Goal: Information Seeking & Learning: Check status

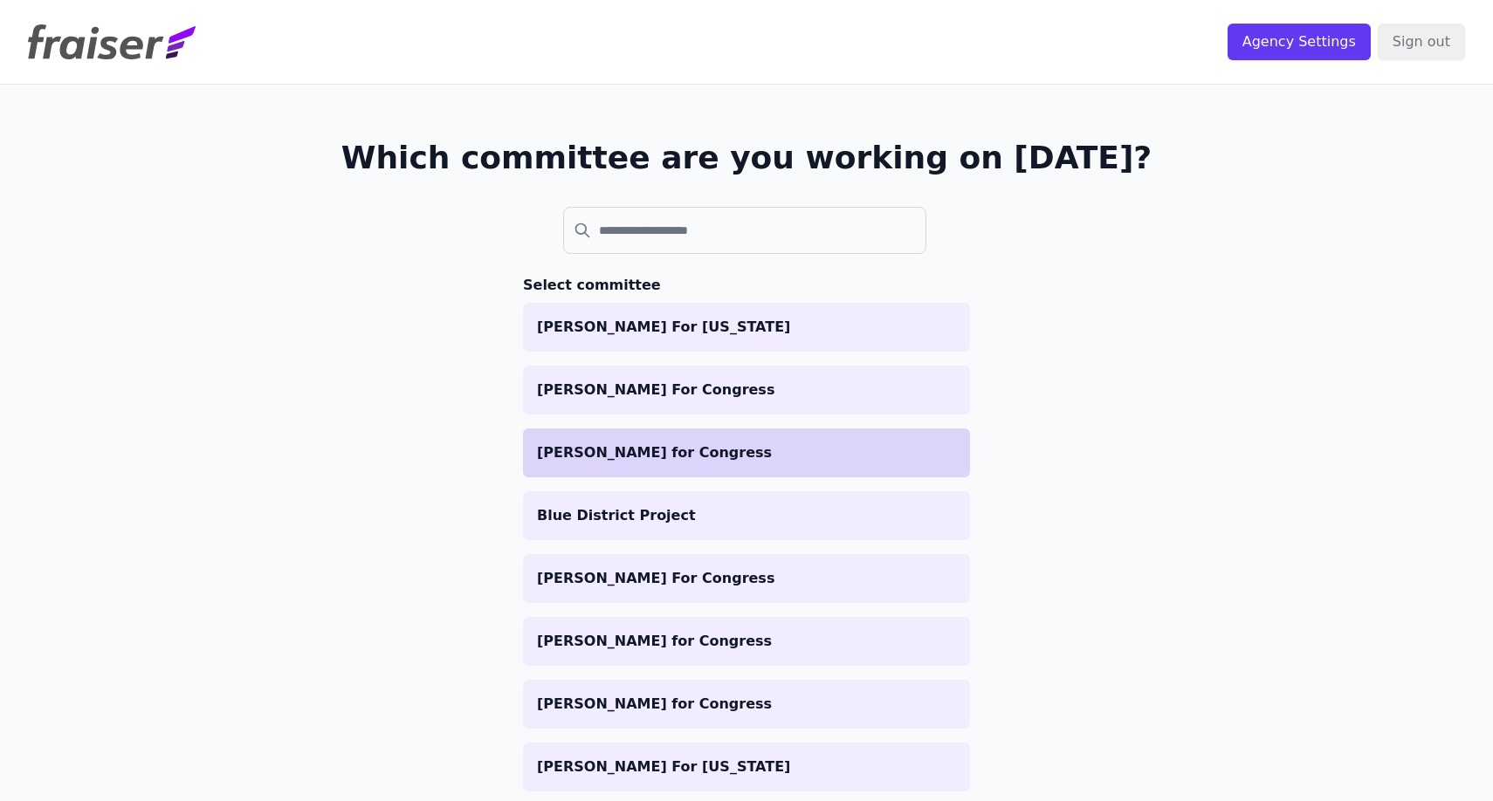
scroll to position [69, 0]
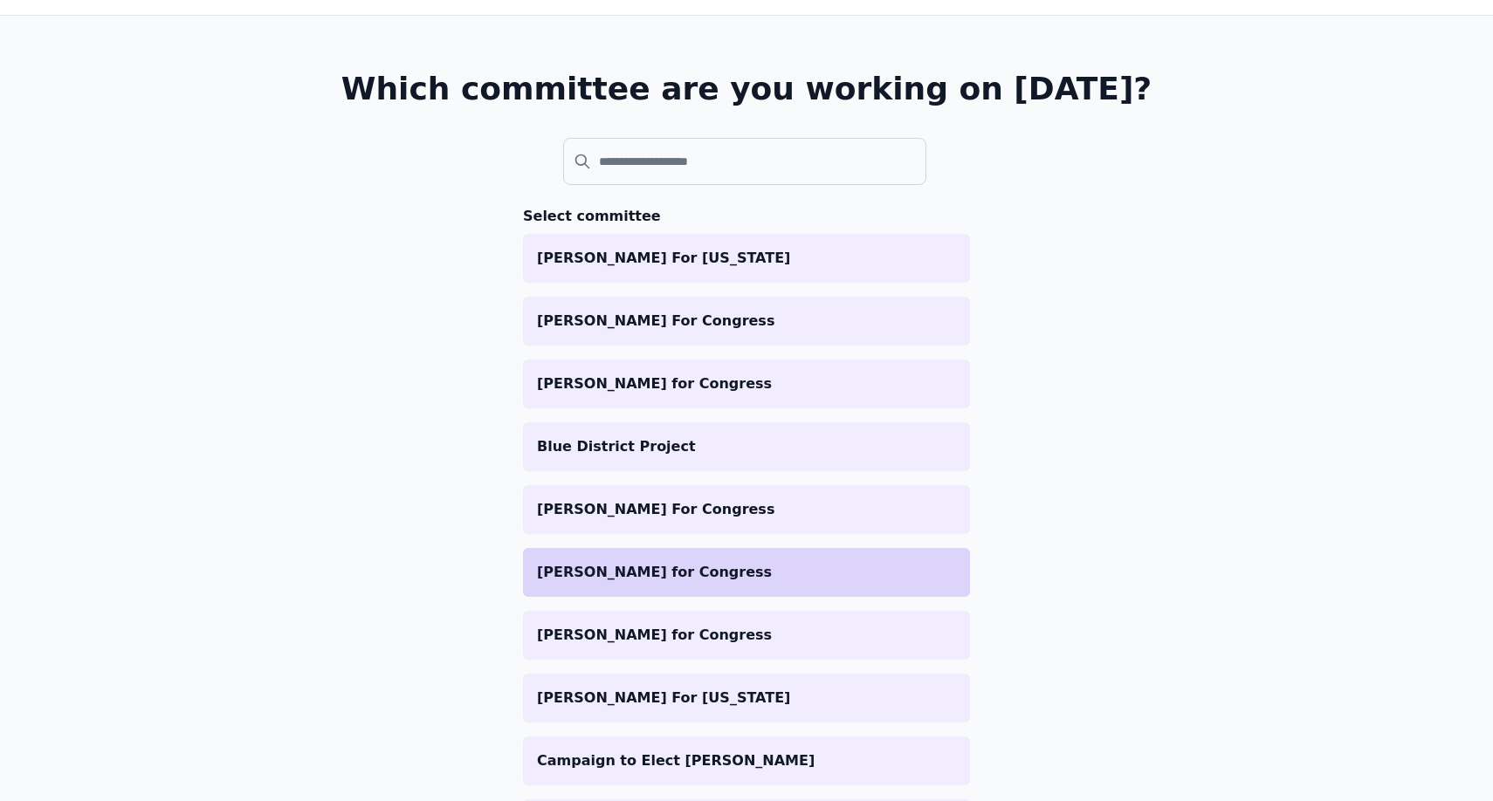
click at [617, 562] on p "[PERSON_NAME] for Congress" at bounding box center [746, 572] width 419 height 21
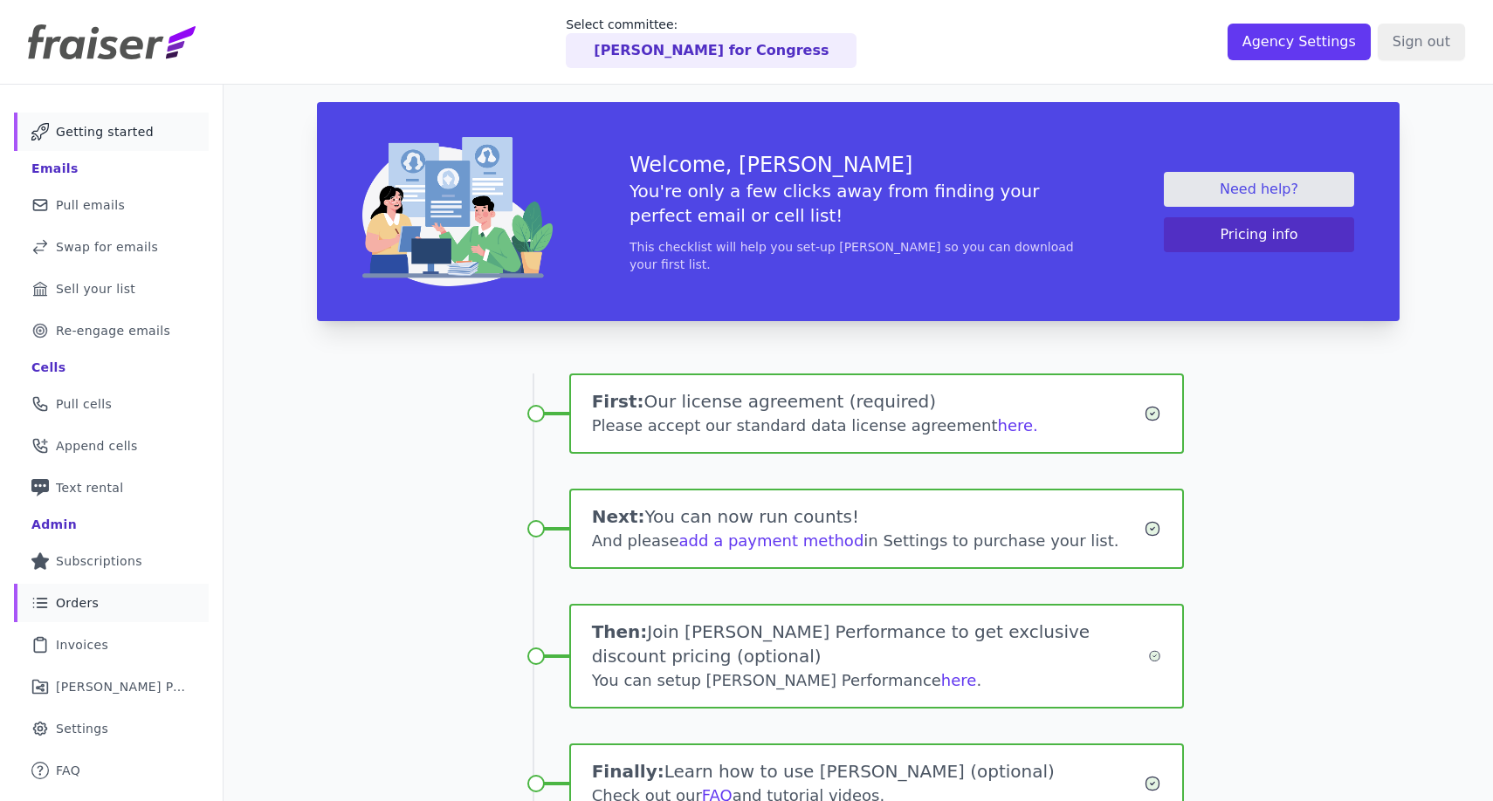
scroll to position [134, 0]
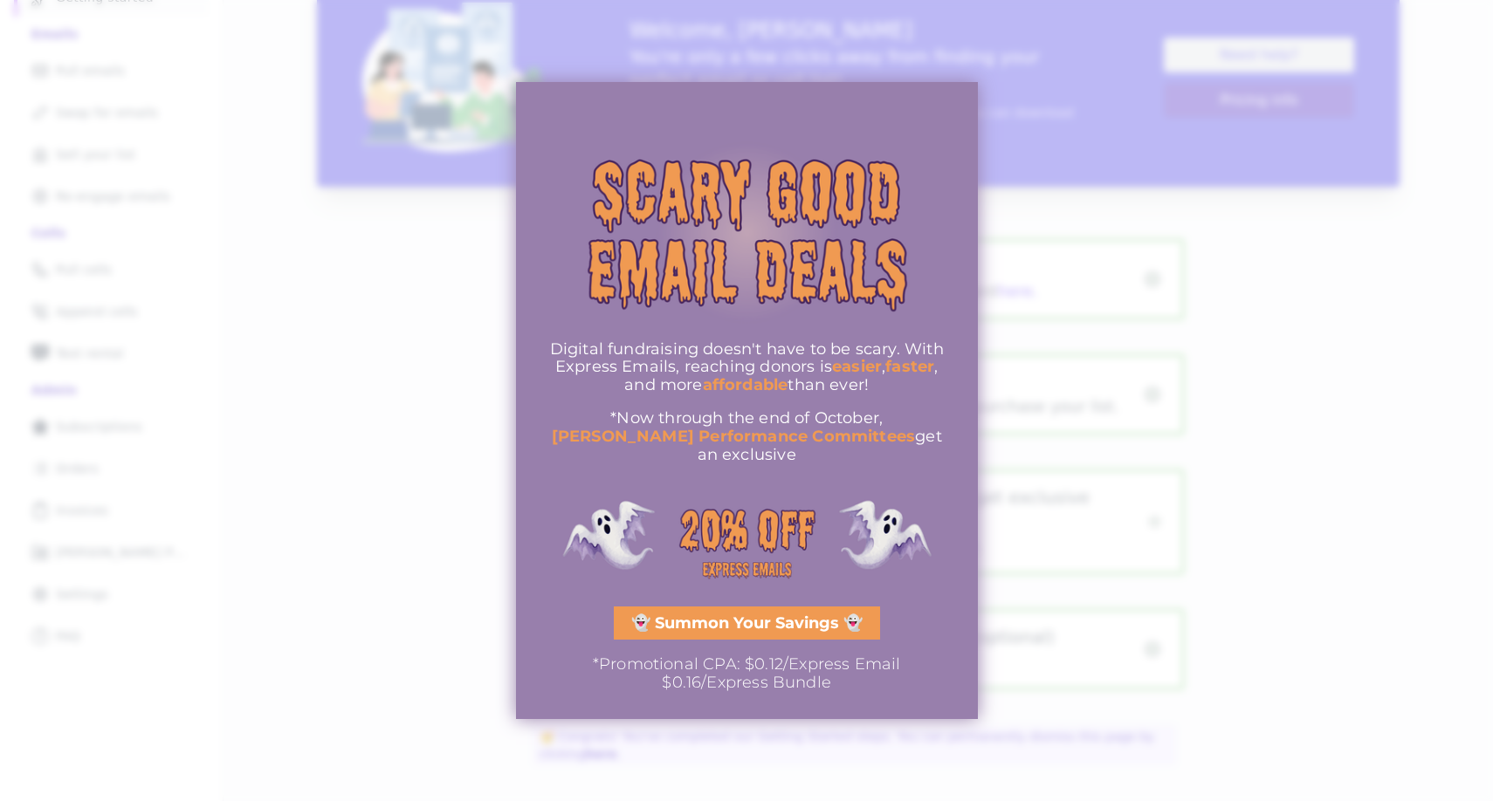
click at [707, 616] on span "👻 Summon Your Savings 👻" at bounding box center [746, 624] width 231 height 16
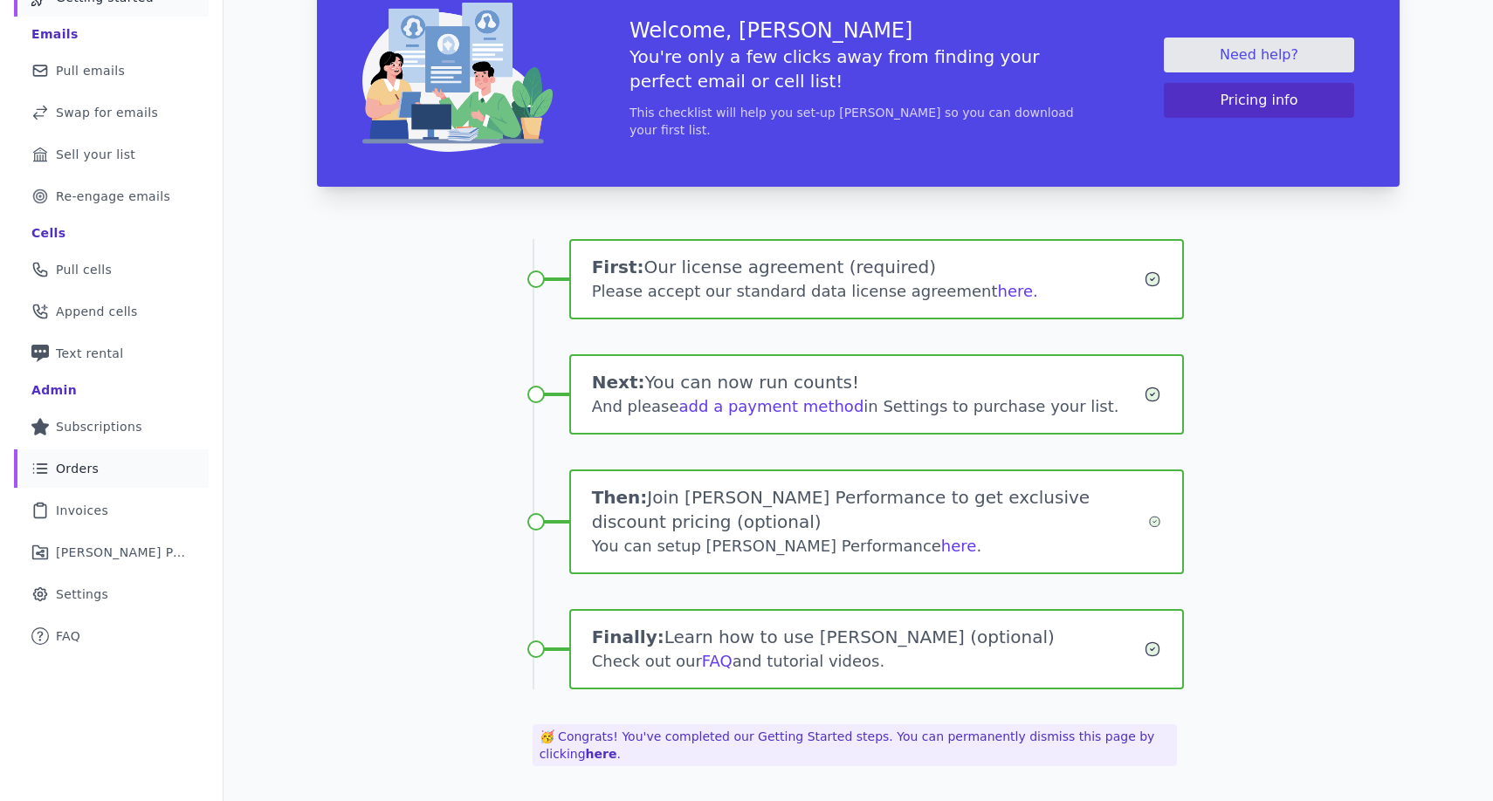
click at [101, 477] on link "List Icon Outline of bulleted list Orders" at bounding box center [111, 469] width 195 height 38
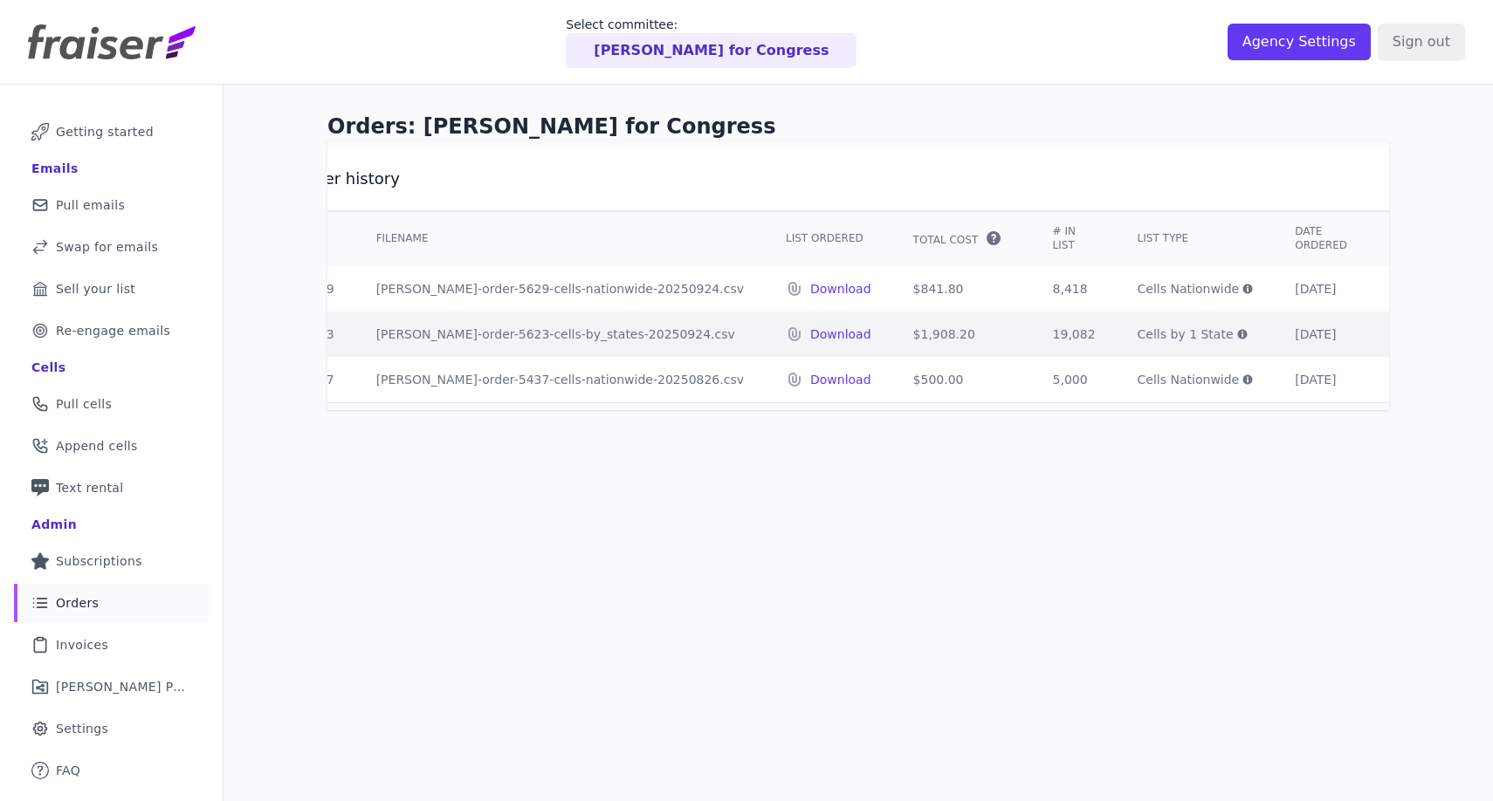
scroll to position [0, 50]
drag, startPoint x: 817, startPoint y: 337, endPoint x: 946, endPoint y: 337, distance: 129.2
click at [947, 337] on tr "5623 fraiser-order-5623-cells-by_states-20250924.csv Download $1,908.20 19,082 …" at bounding box center [893, 334] width 1229 height 45
click at [1029, 337] on td "19,082" at bounding box center [1071, 334] width 85 height 45
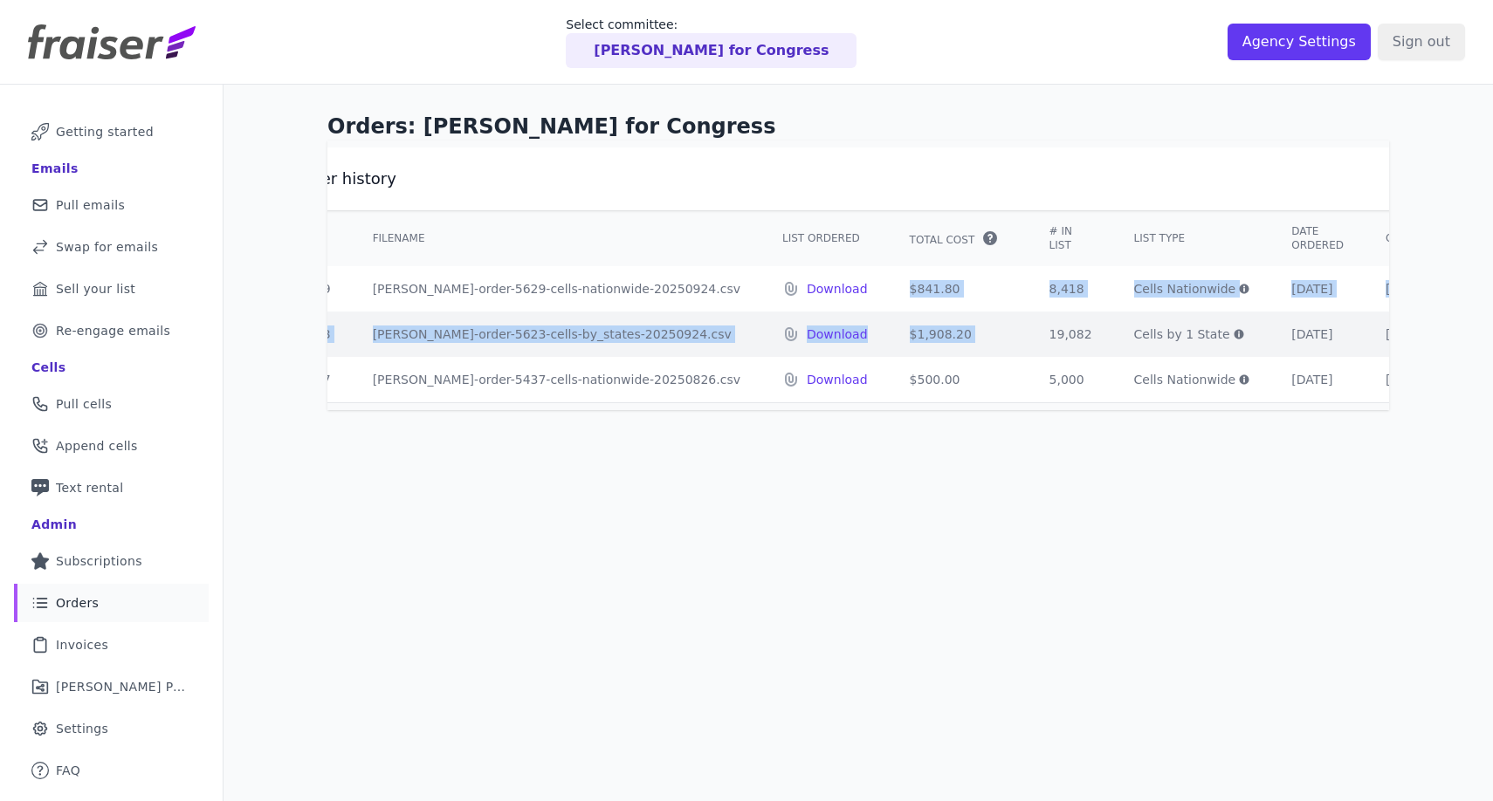
drag, startPoint x: 946, startPoint y: 337, endPoint x: 803, endPoint y: 286, distance: 152.2
click at [803, 286] on tbody "5629 fraiser-order-5629-cells-nationwide-20250924.csv Download $841.80 8,418 Ce…" at bounding box center [893, 334] width 1229 height 136
click at [803, 286] on td "Download" at bounding box center [824, 288] width 127 height 45
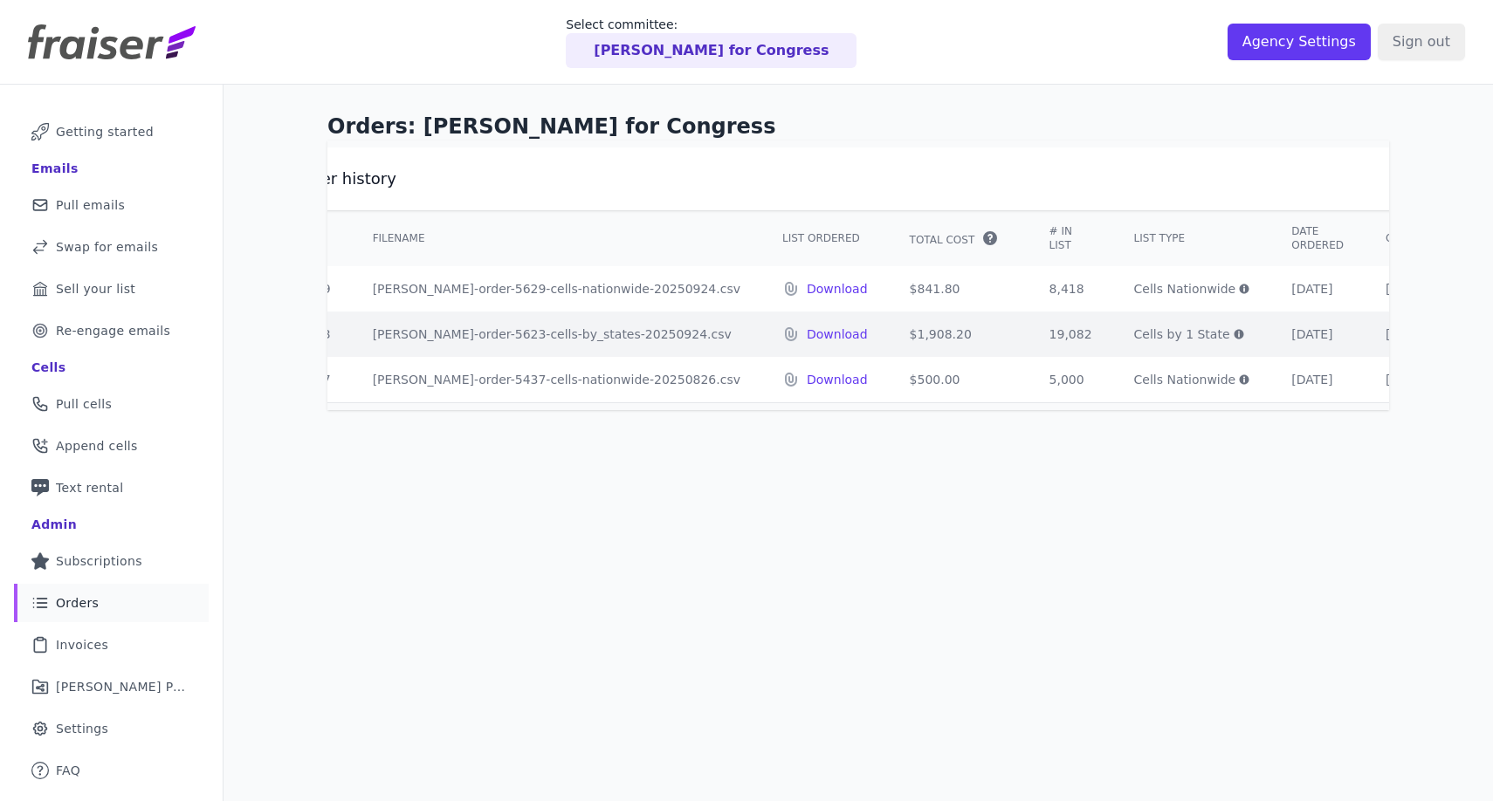
drag, startPoint x: 884, startPoint y: 292, endPoint x: 819, endPoint y: 292, distance: 65.5
click at [889, 292] on td "$841.80" at bounding box center [959, 288] width 140 height 45
copy td "$841.80"
click at [92, 614] on link "List Icon Outline of bulleted list Orders" at bounding box center [111, 603] width 195 height 38
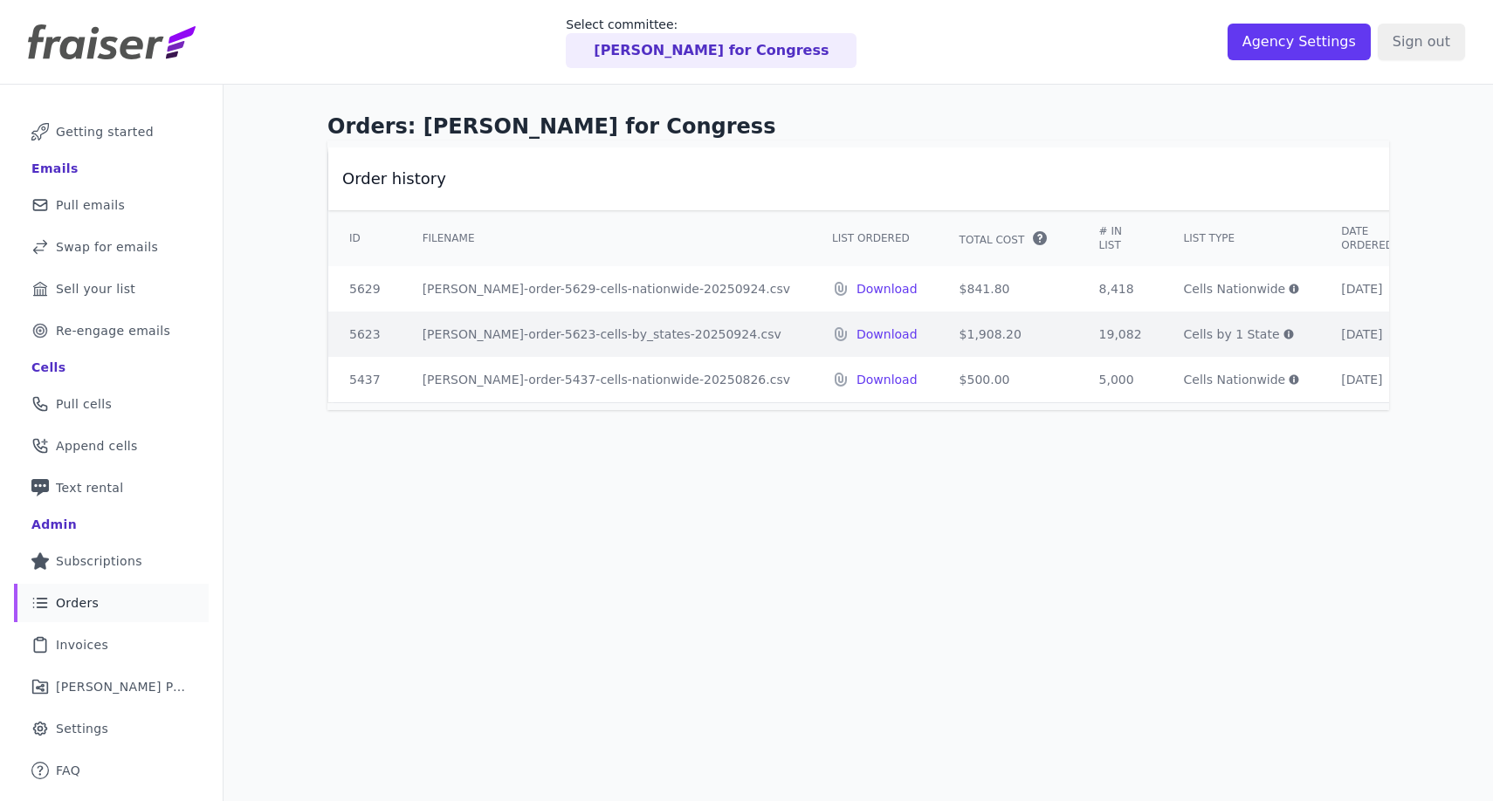
click at [712, 62] on div "[PERSON_NAME] for Congress" at bounding box center [711, 50] width 291 height 35
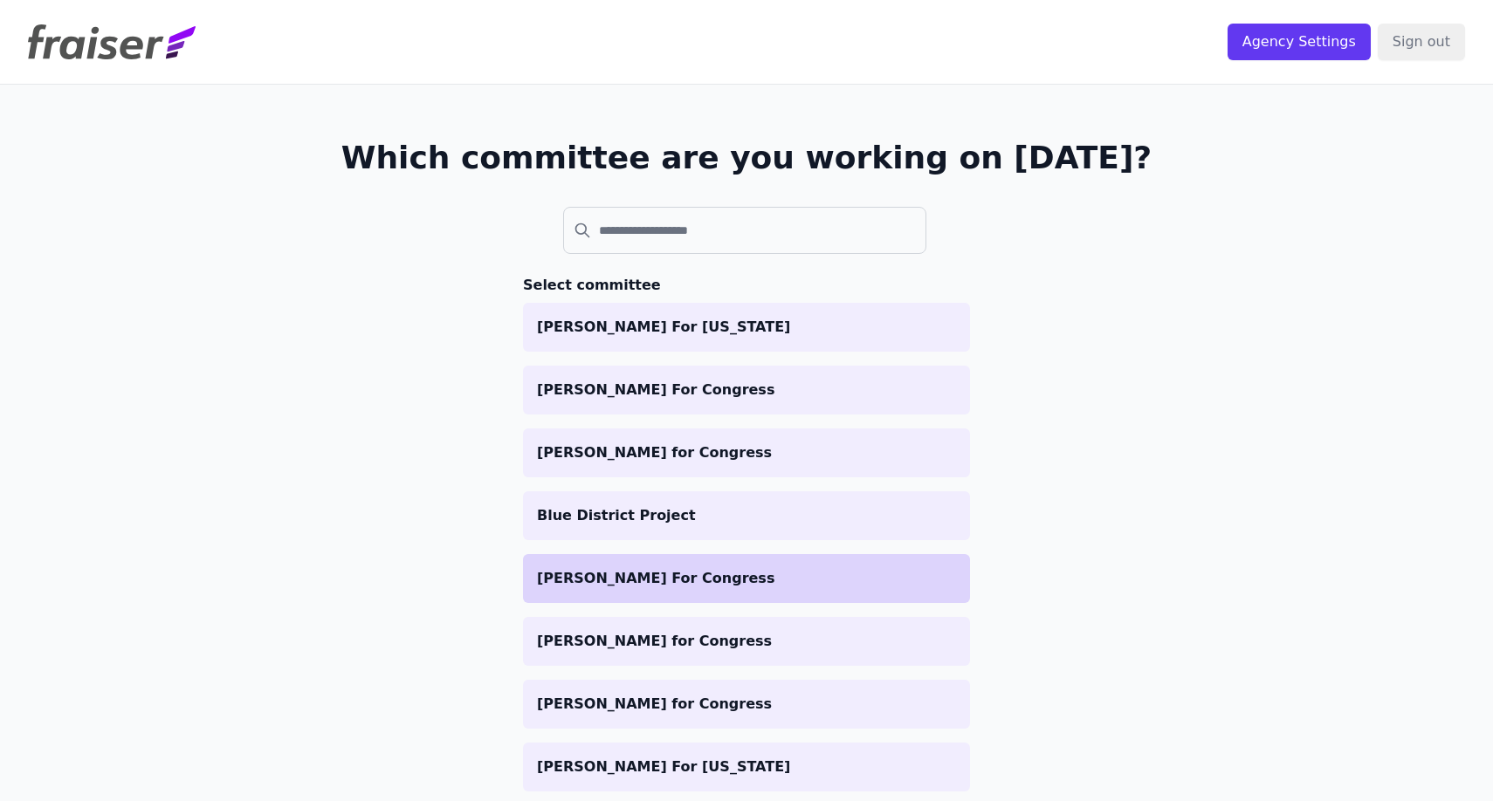
click at [647, 574] on p "[PERSON_NAME] For Congress" at bounding box center [746, 578] width 419 height 21
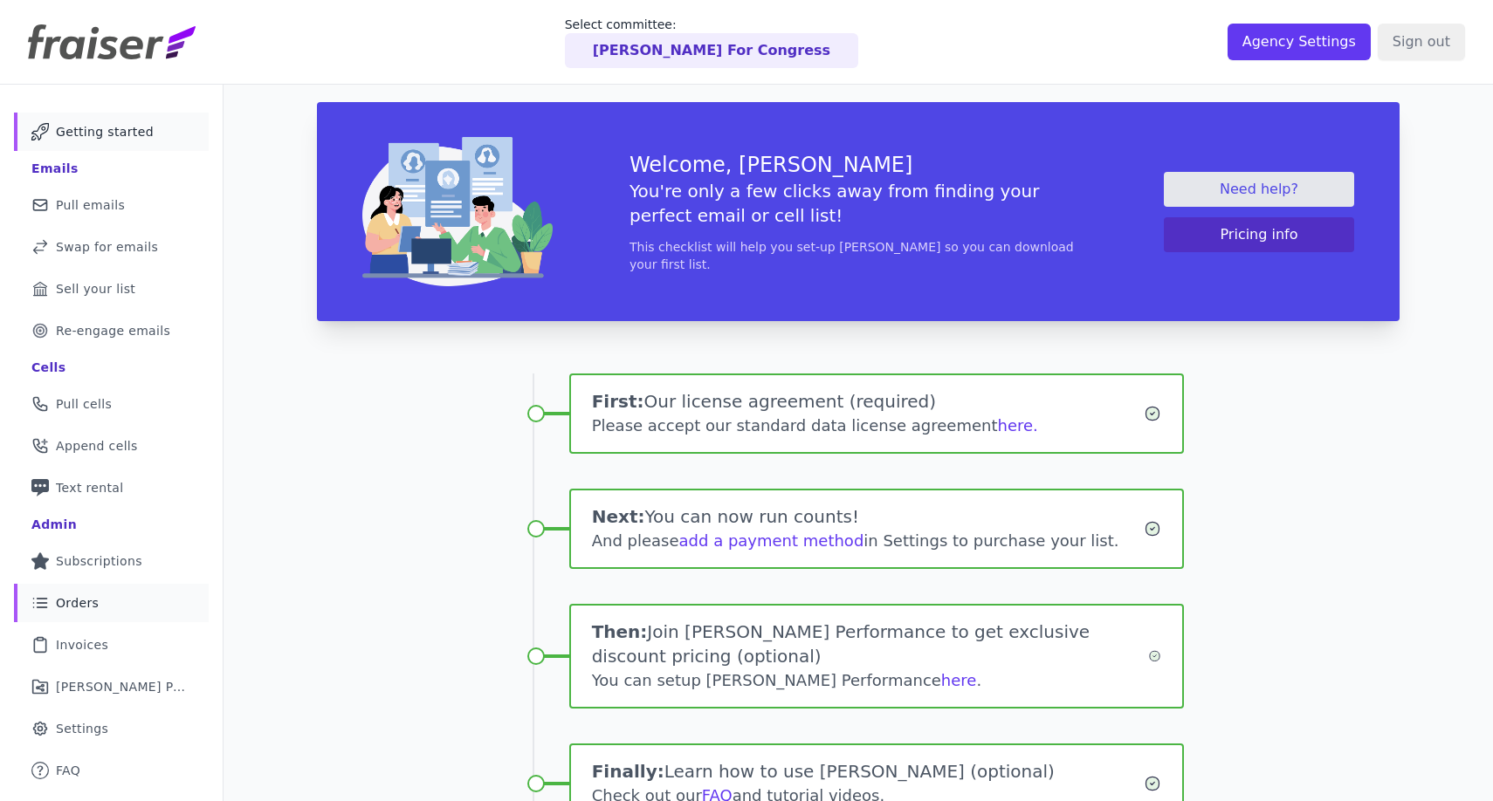
click at [125, 600] on link "List Icon Outline of bulleted list Orders" at bounding box center [111, 603] width 195 height 38
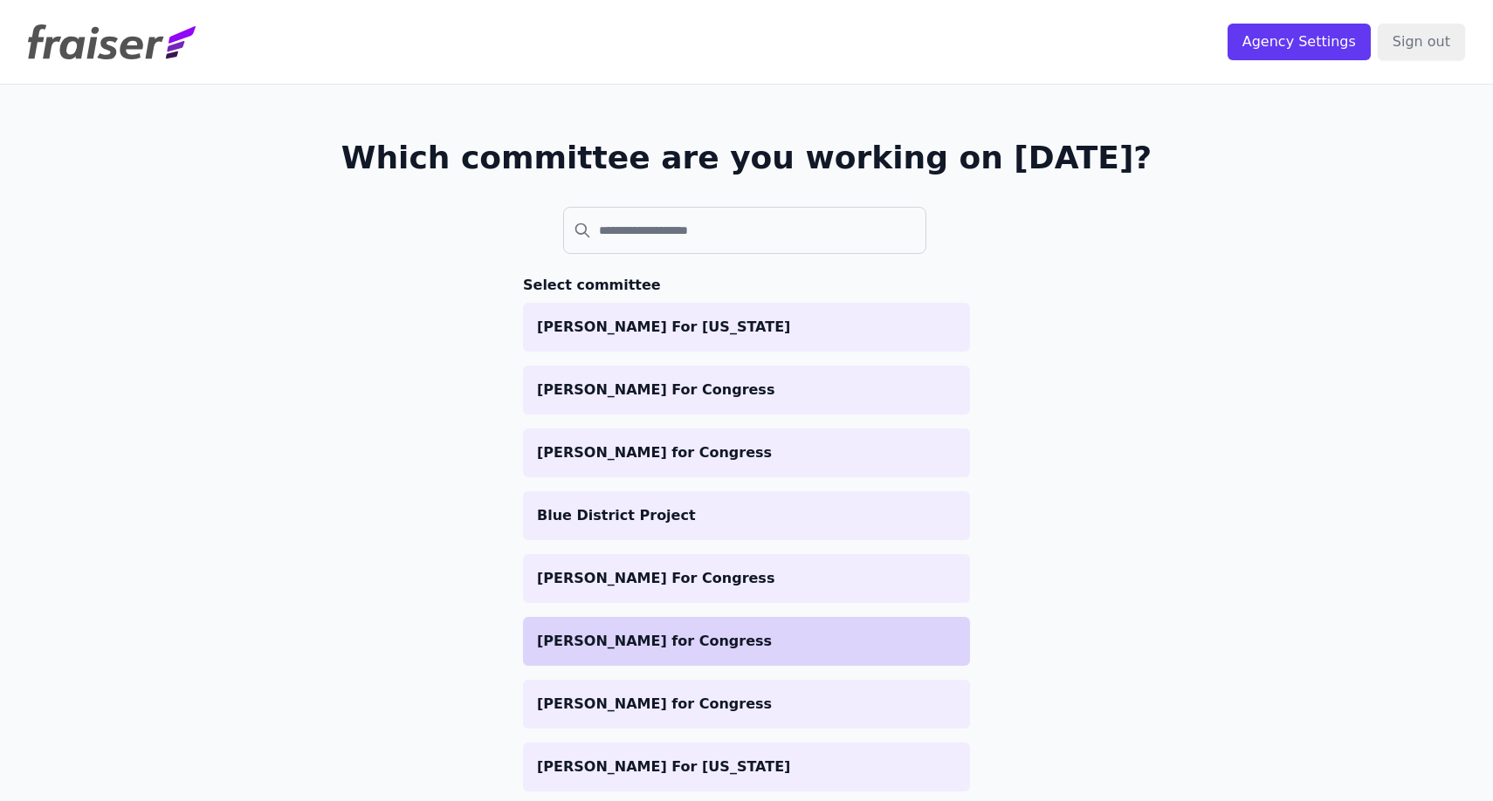
click at [604, 659] on li "[PERSON_NAME] for Congress" at bounding box center [746, 641] width 447 height 49
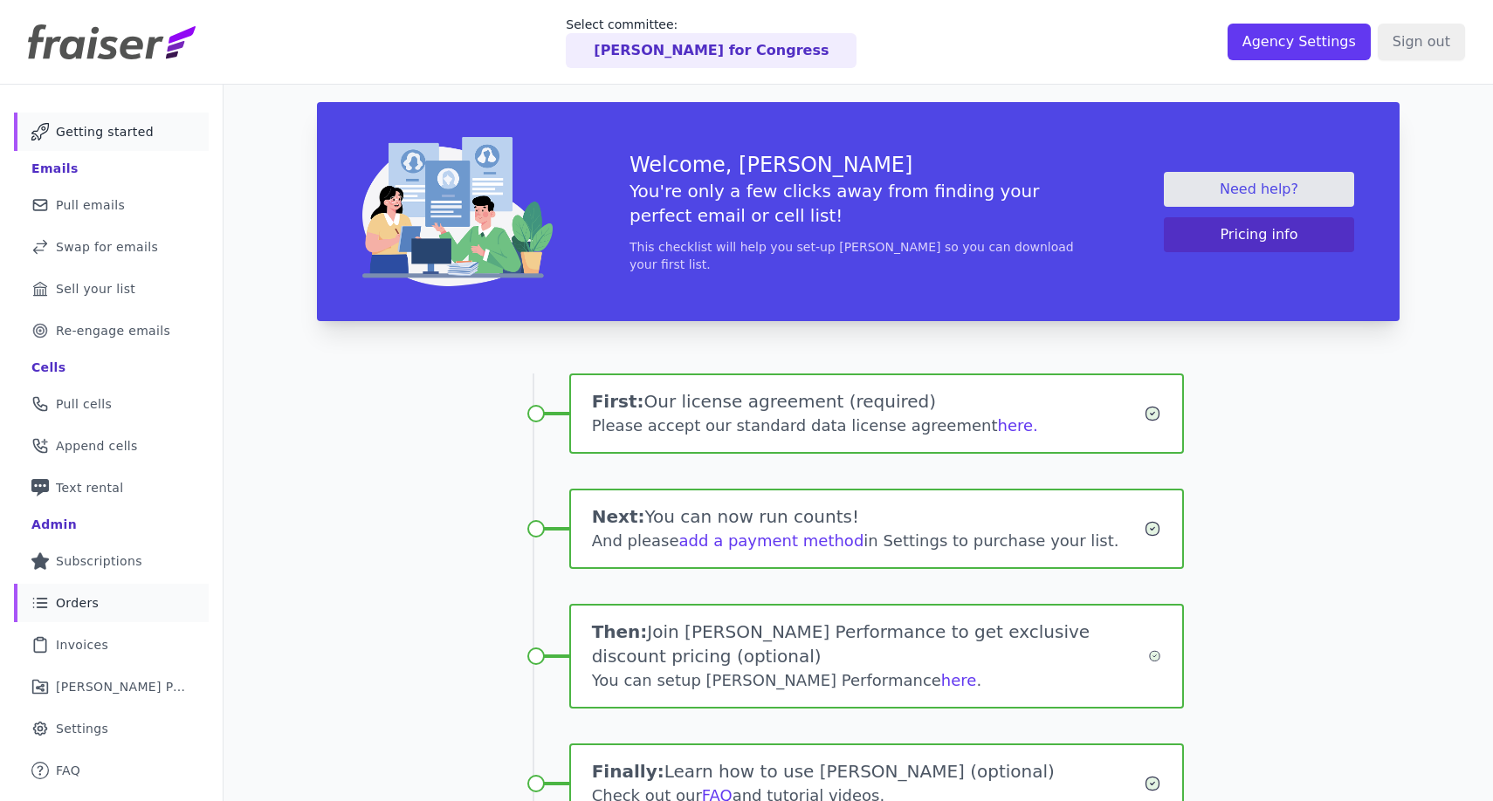
click at [130, 612] on link "List Icon Outline of bulleted list Orders" at bounding box center [111, 603] width 195 height 38
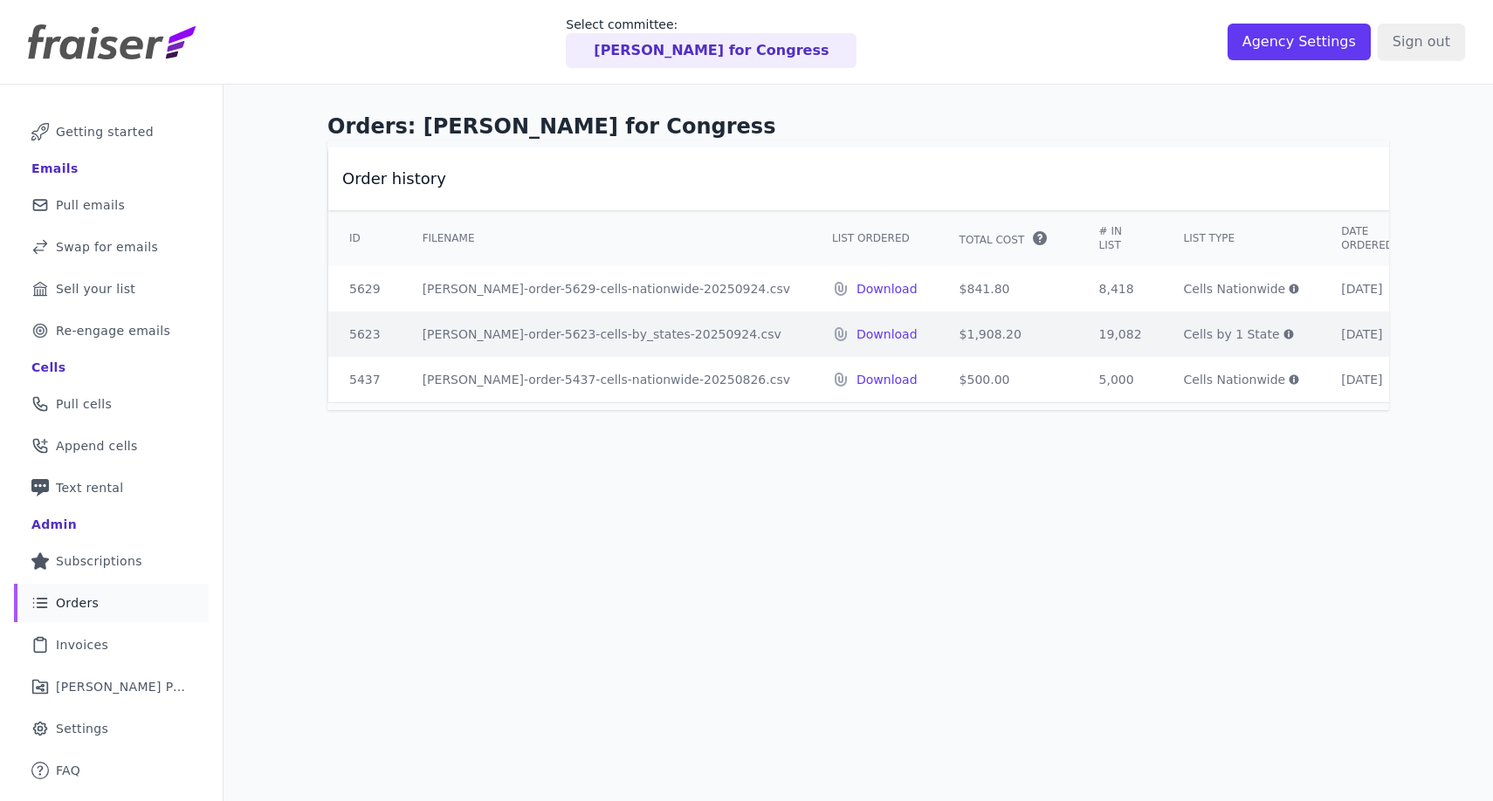
drag, startPoint x: 880, startPoint y: 339, endPoint x: 998, endPoint y: 339, distance: 117.9
click at [998, 339] on tr "5623 [PERSON_NAME]-order-5623-cells-by_states-20250924.csv Download $1,908.20 1…" at bounding box center [942, 334] width 1229 height 45
click at [960, 587] on div "Orders: [PERSON_NAME] for Congress Order history ID Filename List Ordered Total…" at bounding box center [858, 485] width 1269 height 801
